Goal: Task Accomplishment & Management: Use online tool/utility

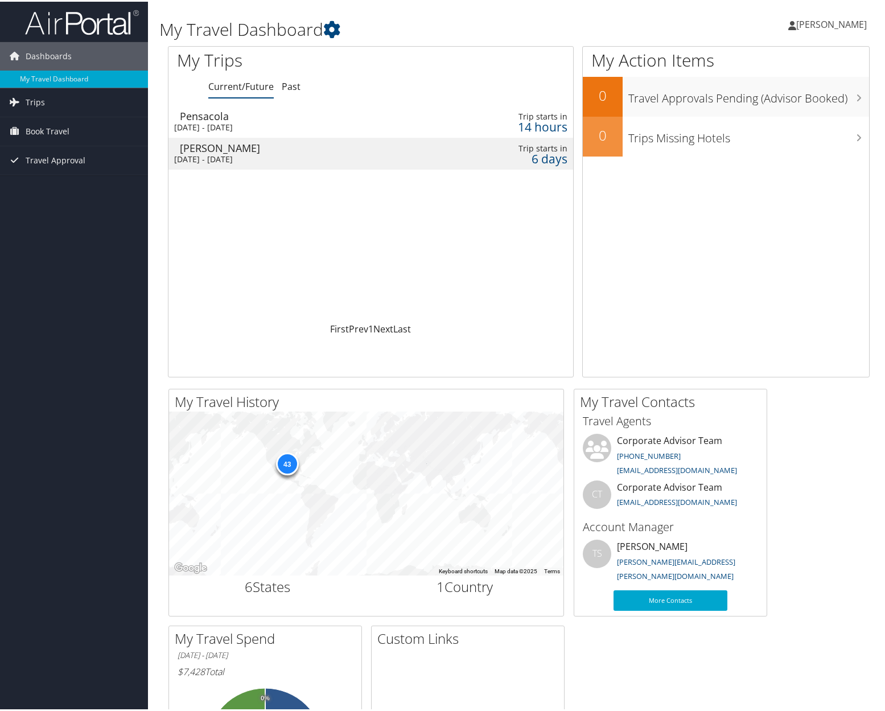
click at [207, 145] on div "Billings" at bounding box center [304, 146] width 249 height 10
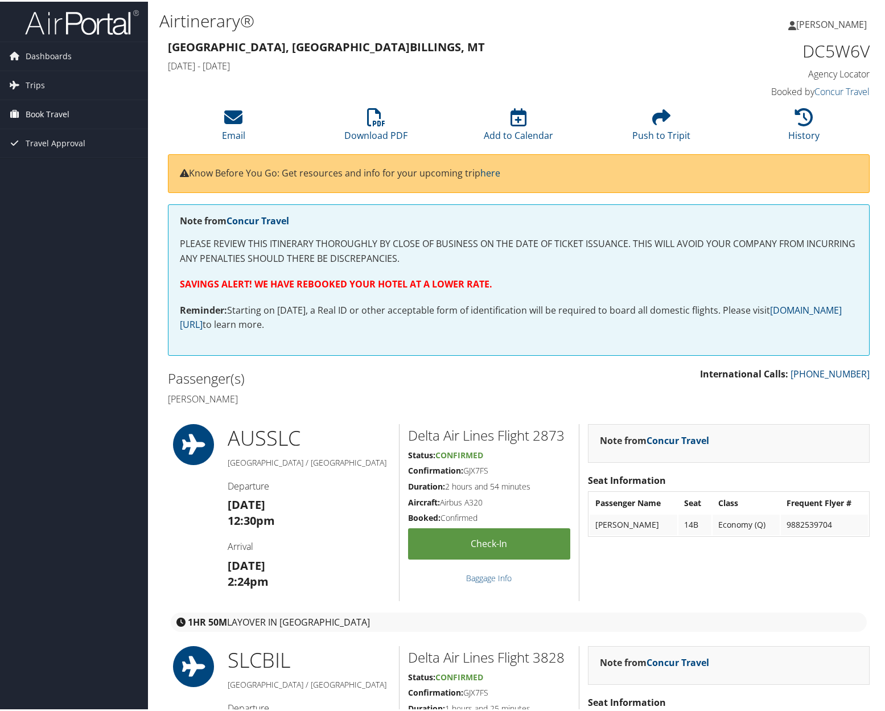
click at [64, 114] on span "Book Travel" at bounding box center [48, 112] width 44 height 28
click at [72, 170] on link "Book/Manage Online Trips" at bounding box center [74, 169] width 148 height 17
click at [477, 368] on h2 "Passenger(s)" at bounding box center [339, 376] width 343 height 19
click at [46, 166] on link "Book/Manage Online Trips" at bounding box center [74, 169] width 148 height 17
